Goal: Information Seeking & Learning: Check status

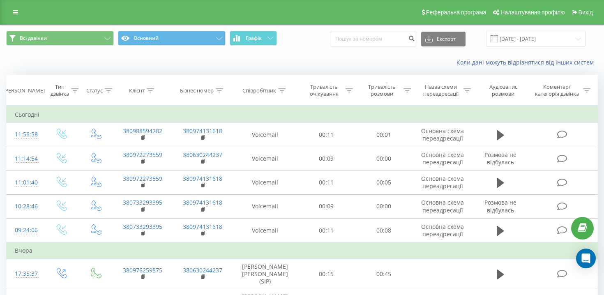
click at [24, 10] on div "Реферальна програма Налаштування профілю Вихід" at bounding box center [302, 12] width 604 height 25
click at [18, 13] on icon at bounding box center [15, 12] width 5 height 6
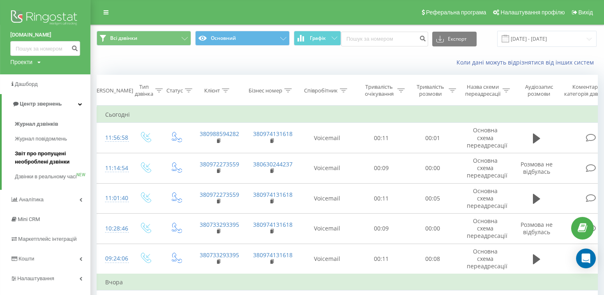
click at [47, 154] on span "Звіт про пропущені необроблені дзвінки" at bounding box center [50, 158] width 71 height 16
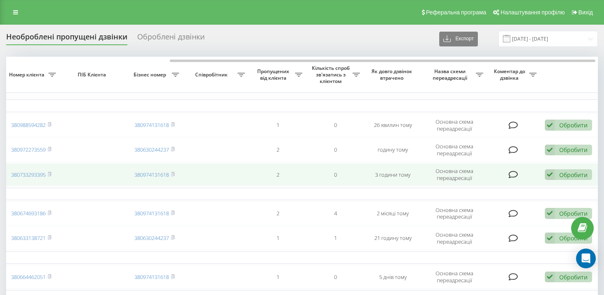
scroll to position [0, 228]
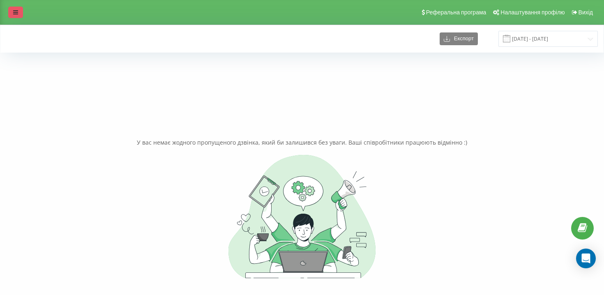
click at [17, 16] on link at bounding box center [15, 13] width 15 height 12
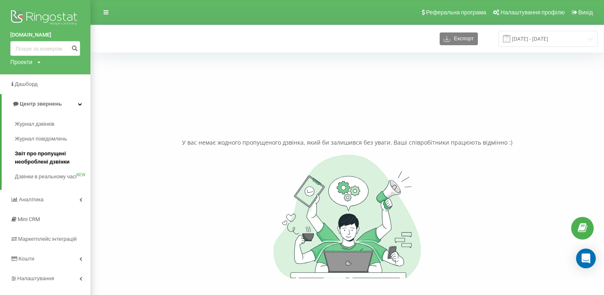
click at [55, 155] on span "Звіт про пропущені необроблені дзвінки" at bounding box center [50, 158] width 71 height 16
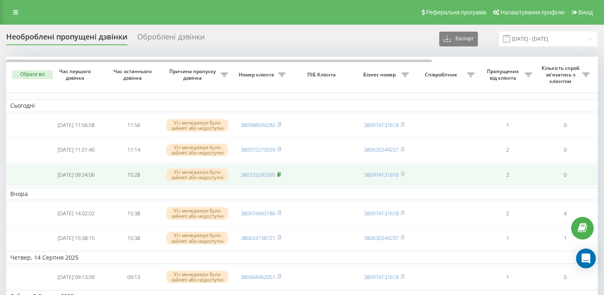
click at [280, 174] on rect at bounding box center [278, 175] width 2 height 4
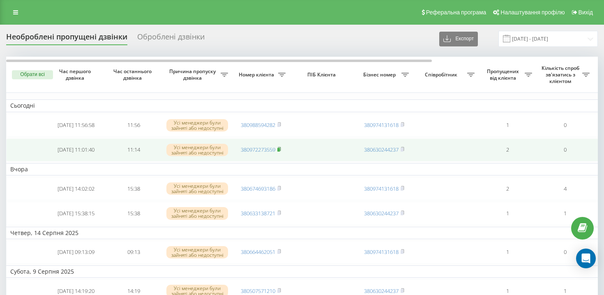
click at [280, 148] on rect at bounding box center [278, 150] width 2 height 4
click at [279, 150] on rect at bounding box center [278, 150] width 2 height 4
click at [281, 150] on icon at bounding box center [279, 149] width 4 height 5
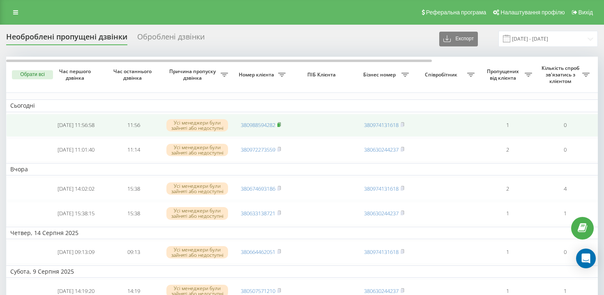
click at [281, 124] on icon at bounding box center [279, 124] width 3 height 4
